Goal: Navigation & Orientation: Find specific page/section

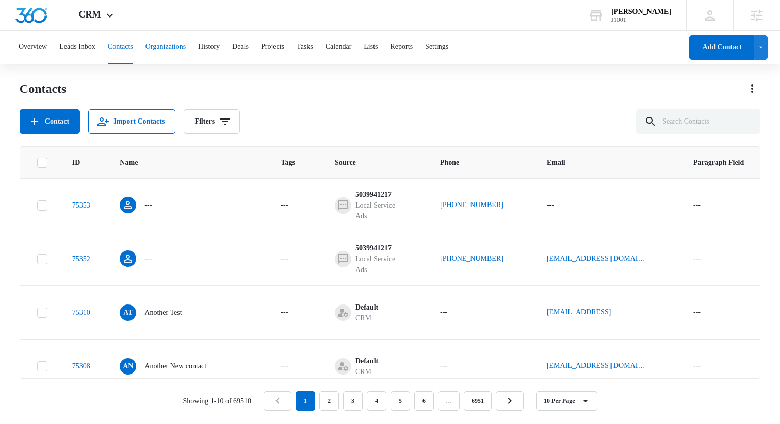
click at [181, 53] on button "Organizations" at bounding box center [165, 47] width 40 height 33
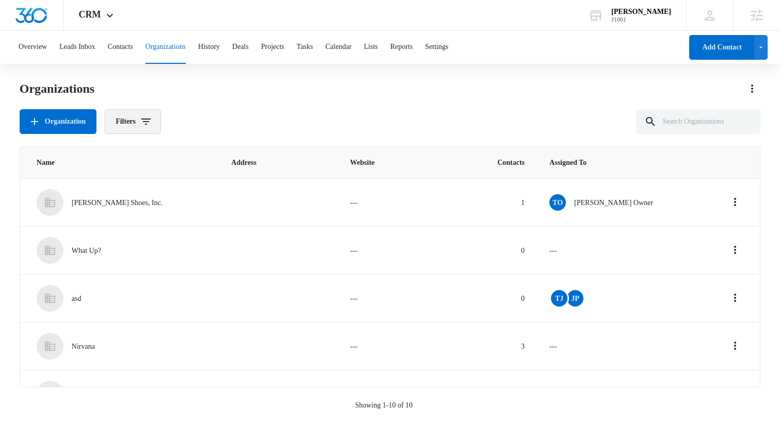
click at [126, 132] on button "Filters" at bounding box center [133, 121] width 56 height 25
click at [231, 158] on icon "Show Assigned To filters" at bounding box center [232, 159] width 3 height 5
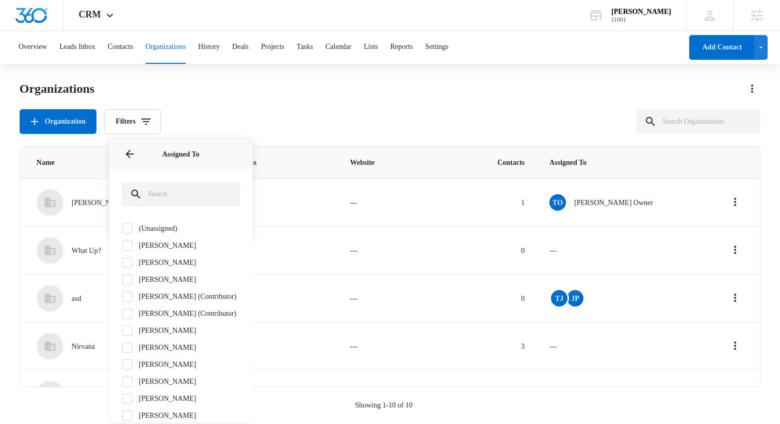
click at [257, 114] on div "Organization Filters Assigned To Assigned To (Unassigned) Aaron Dimmitt Audrian…" at bounding box center [390, 121] width 740 height 25
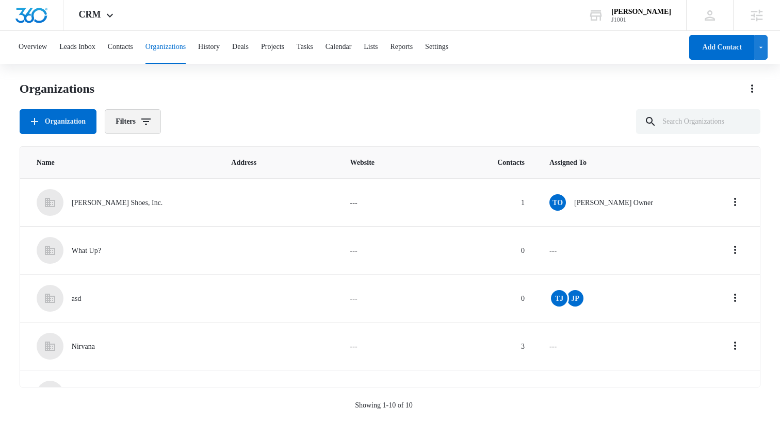
click at [157, 120] on button "Filters" at bounding box center [133, 121] width 56 height 25
click at [291, 132] on div "Organization Filters Assigned To Sources Clear All" at bounding box center [390, 121] width 740 height 25
click at [220, 47] on button "History" at bounding box center [209, 47] width 22 height 33
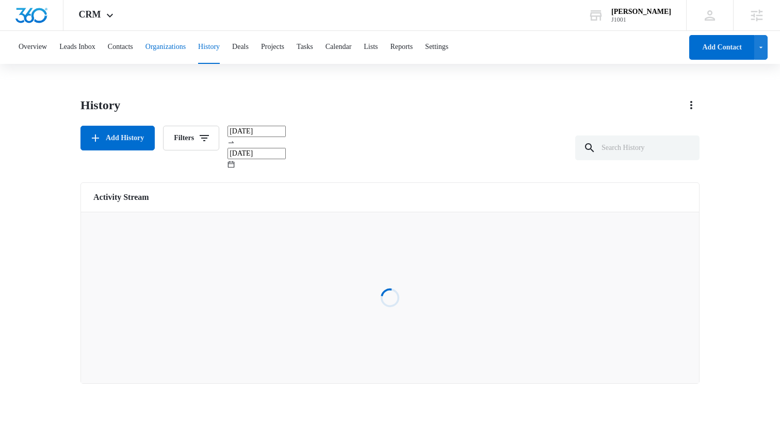
click at [186, 46] on button "Organizations" at bounding box center [165, 47] width 40 height 33
